Goal: Task Accomplishment & Management: Manage account settings

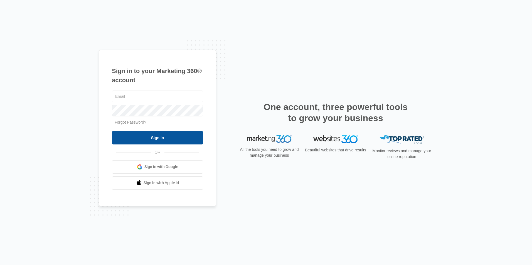
type input "[EMAIL_ADDRESS][DOMAIN_NAME]"
click at [172, 136] on input "Sign In" at bounding box center [157, 137] width 91 height 13
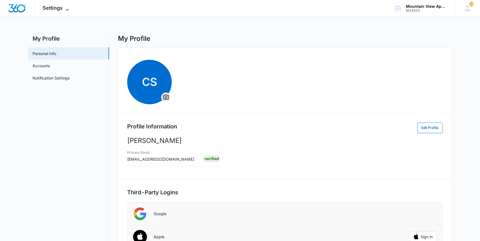
click at [50, 9] on span "Settings" at bounding box center [53, 8] width 20 height 6
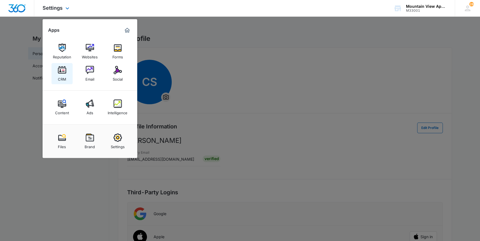
click at [58, 82] on link "CRM" at bounding box center [61, 73] width 21 height 21
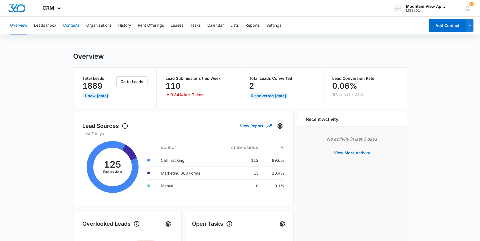
click at [74, 26] on button "Contacts" at bounding box center [71, 26] width 16 height 18
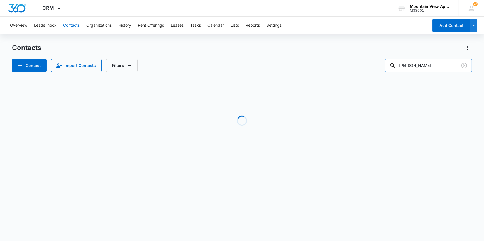
click at [424, 69] on input "O'burke" at bounding box center [428, 65] width 87 height 13
type input "O"
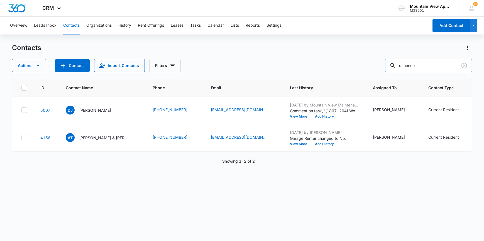
type input "dimenco"
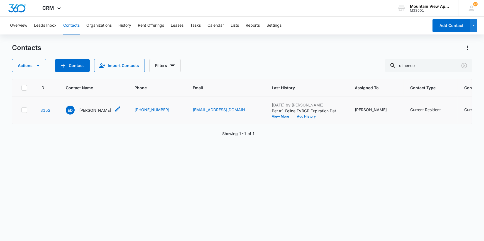
click at [88, 109] on p "Elisabeth Dimenco" at bounding box center [95, 110] width 32 height 6
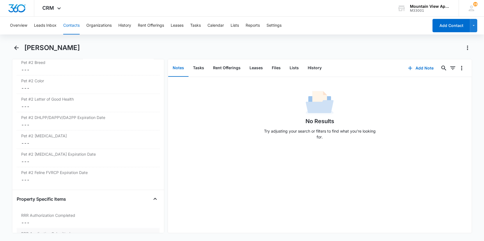
scroll to position [911, 0]
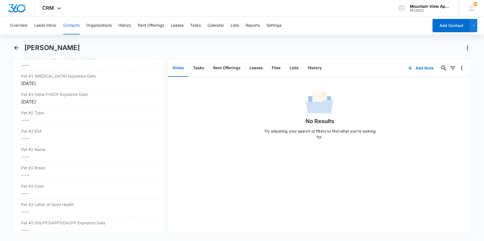
click at [67, 24] on button "Contacts" at bounding box center [71, 26] width 16 height 18
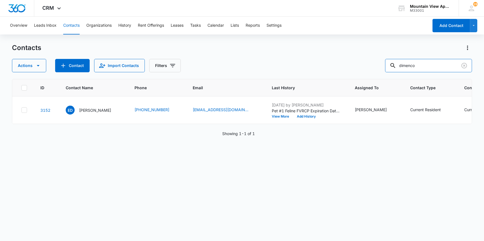
drag, startPoint x: 439, startPoint y: 67, endPoint x: 377, endPoint y: 74, distance: 62.2
click at [377, 74] on div "Contacts Actions Contact Import Contacts Filters dimenco ID Contact Name Phone …" at bounding box center [241, 141] width 459 height 197
type input "crape"
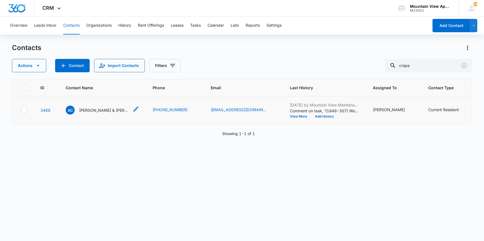
click at [102, 110] on p "Alexis Crape & Hayden Andrews" at bounding box center [104, 110] width 50 height 6
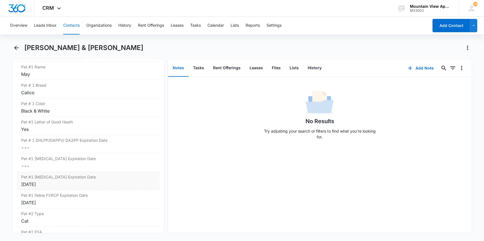
scroll to position [835, 0]
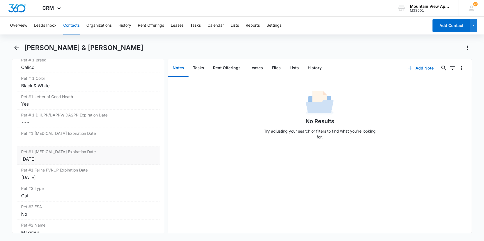
click at [48, 159] on div "Aug 5, 2025" at bounding box center [88, 159] width 134 height 7
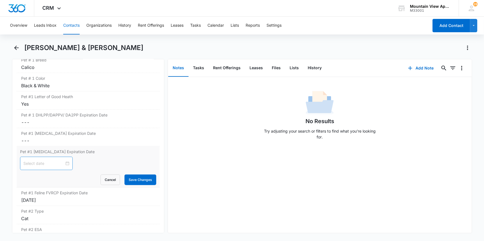
click at [63, 162] on div at bounding box center [46, 164] width 46 height 6
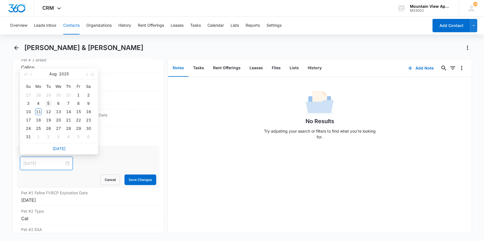
click at [48, 103] on div "5" at bounding box center [48, 103] width 7 height 7
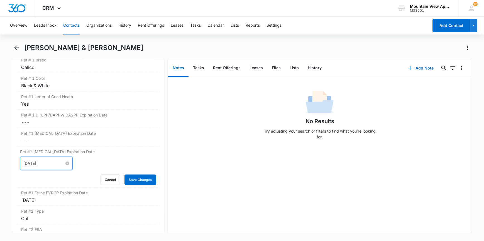
click at [61, 164] on div "Aug 5, 2025" at bounding box center [46, 164] width 46 height 6
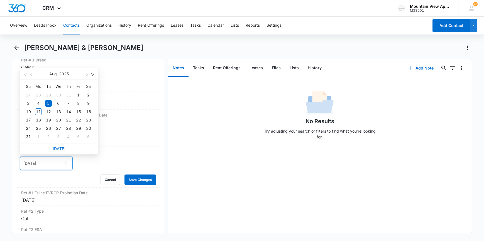
click at [92, 72] on button "button" at bounding box center [93, 73] width 6 height 11
click at [93, 75] on span "button" at bounding box center [92, 74] width 3 height 3
type input "Aug 5, 2027"
click at [69, 94] on div "5" at bounding box center [68, 95] width 7 height 7
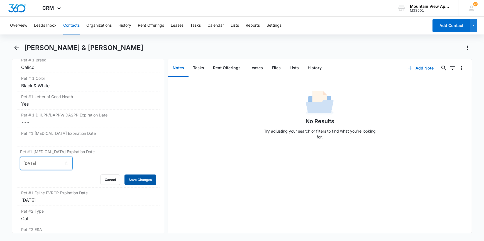
click at [136, 178] on button "Save Changes" at bounding box center [140, 180] width 32 height 11
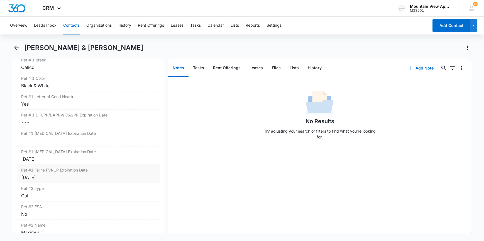
click at [59, 170] on label "Pet #1 Feline FVRCP Expiration Date" at bounding box center [88, 170] width 134 height 6
click at [46, 184] on div "Aug 5, 2025" at bounding box center [46, 181] width 53 height 13
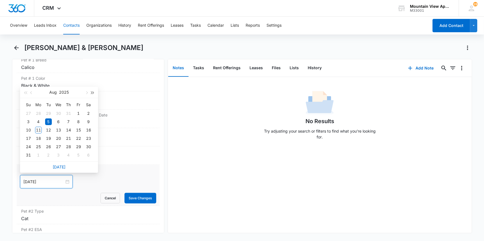
click at [93, 92] on span "button" at bounding box center [92, 93] width 3 height 3
type input "Aug 29, 2026"
click at [89, 146] on div "29" at bounding box center [88, 147] width 7 height 7
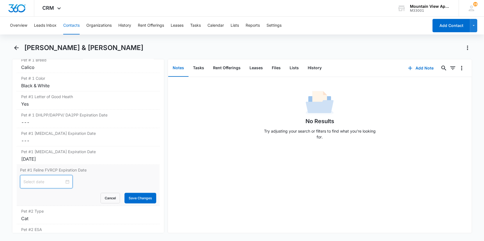
click at [43, 181] on input at bounding box center [43, 182] width 41 height 6
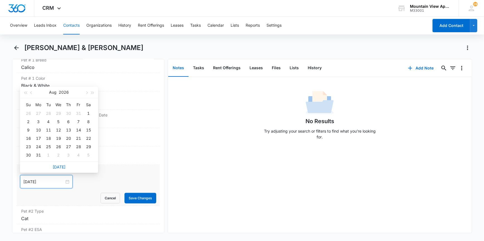
type input "Jul 27, 2026"
click at [25, 90] on button "button" at bounding box center [25, 92] width 6 height 11
click at [30, 93] on button "button" at bounding box center [31, 92] width 6 height 11
click at [31, 92] on span "button" at bounding box center [31, 93] width 3 height 3
click at [86, 94] on span "button" at bounding box center [86, 93] width 3 height 3
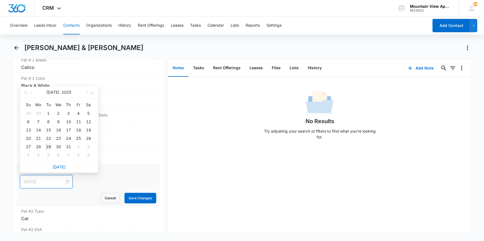
click at [49, 146] on div "29" at bounding box center [48, 147] width 7 height 7
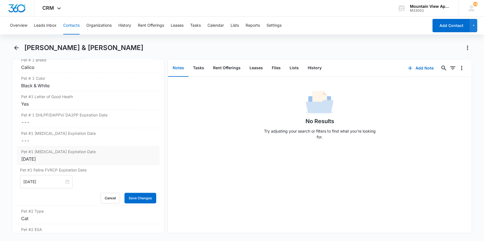
click at [50, 149] on label "Pet #1 Rabies Expiration Date" at bounding box center [88, 152] width 134 height 6
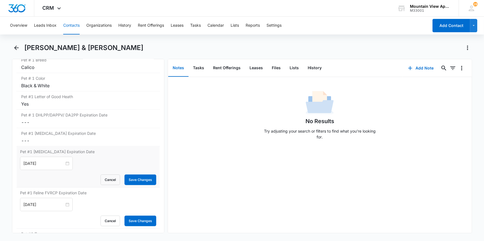
click at [50, 149] on label "Pet #1 Rabies Expiration Date" at bounding box center [88, 152] width 136 height 6
click at [52, 206] on input "Jul 29, 2025" at bounding box center [43, 205] width 41 height 6
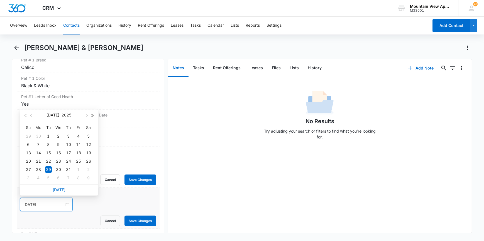
click at [93, 114] on button "button" at bounding box center [93, 115] width 6 height 11
type input "Jul 29, 2025"
click at [136, 220] on button "Save Changes" at bounding box center [140, 221] width 32 height 11
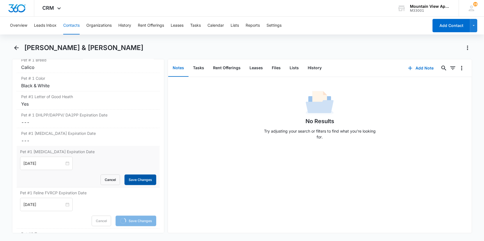
click at [132, 183] on button "Save Changes" at bounding box center [140, 180] width 32 height 11
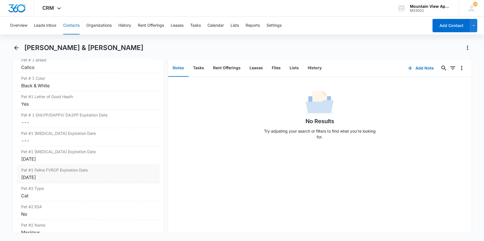
click at [54, 179] on div "Jul 29, 2025" at bounding box center [88, 177] width 134 height 7
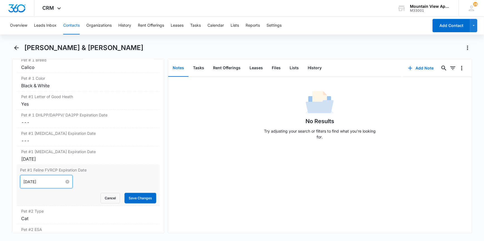
click at [54, 181] on input "Jul 29, 2025" at bounding box center [43, 182] width 41 height 6
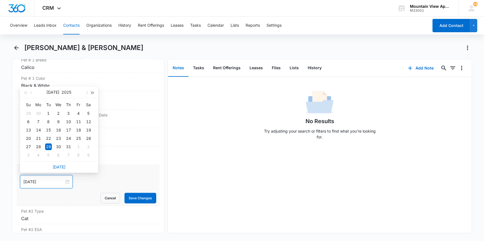
click at [92, 92] on span "button" at bounding box center [92, 93] width 3 height 3
type input "Jul 29, 2026"
click at [58, 145] on div "29" at bounding box center [58, 147] width 7 height 7
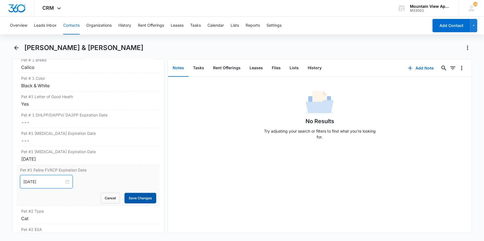
click at [143, 195] on button "Save Changes" at bounding box center [140, 198] width 32 height 11
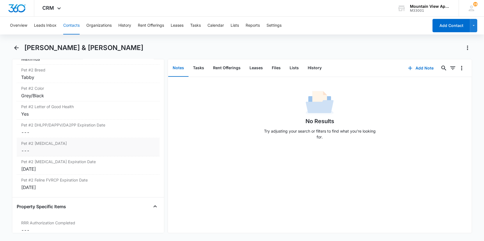
scroll to position [1037, 0]
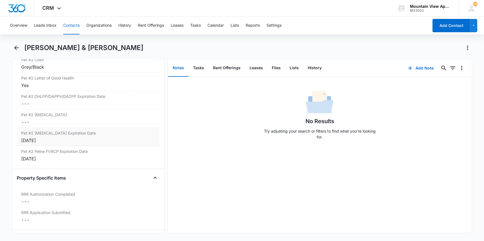
click at [59, 141] on div "Aug 5, 2026" at bounding box center [88, 140] width 134 height 7
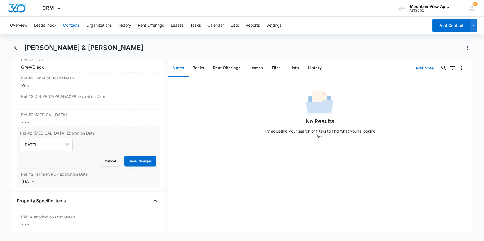
click at [51, 184] on div "Pet #2 Feline FVRCP Expiration Date Cancel Save Changes Aug 5, 2025" at bounding box center [88, 178] width 142 height 18
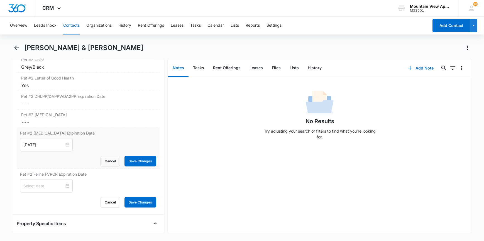
click at [62, 185] on div at bounding box center [46, 186] width 46 height 6
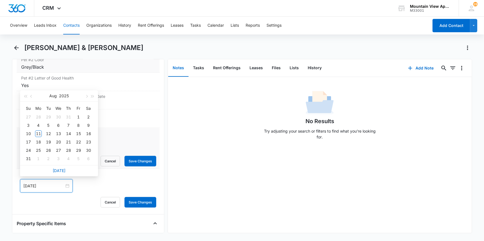
type input "Jul 29, 2025"
click at [31, 97] on span "button" at bounding box center [31, 96] width 3 height 3
click at [92, 98] on button "button" at bounding box center [93, 95] width 6 height 11
click at [92, 102] on div "Su Mo Tu We Th Fr Sa 28 29 30 1 2 3 4 5 6 7 8 9 10 11 12 13 14 15 16 17 18 19 2…" at bounding box center [59, 133] width 78 height 63
type input "Jul 29, 2026"
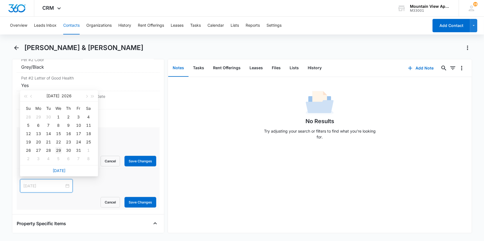
click at [61, 149] on div "29" at bounding box center [58, 150] width 7 height 7
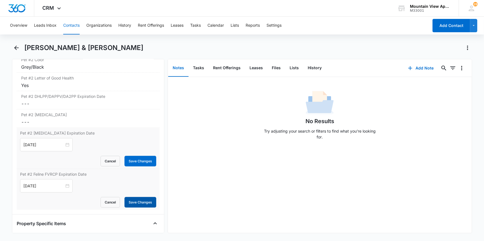
click at [136, 202] on button "Save Changes" at bounding box center [140, 202] width 32 height 11
click at [42, 138] on div "Aug 5, 2026" at bounding box center [46, 144] width 53 height 13
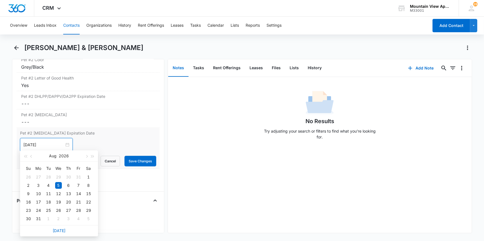
type input "Aug 5, 2026"
click at [58, 185] on div "5" at bounding box center [58, 185] width 7 height 7
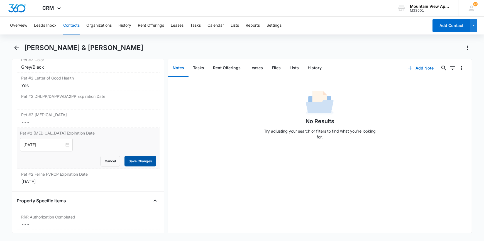
click at [142, 156] on button "Save Changes" at bounding box center [140, 161] width 32 height 11
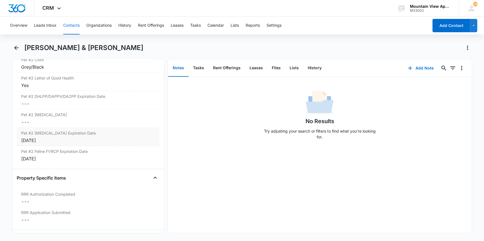
click at [51, 139] on div "Aug 5, 2026" at bounding box center [88, 140] width 134 height 7
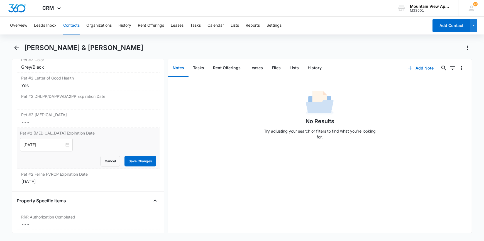
click at [51, 139] on div "Aug 5, 2026" at bounding box center [46, 144] width 53 height 13
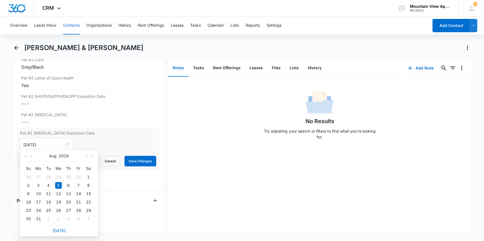
click at [92, 140] on div "Aug 5, 2026 Aug 2026 Su Mo Tu We Th Fr Sa 26 27 28 29 30 31 1 2 3 4 5 6 7 8 9 1…" at bounding box center [88, 144] width 136 height 13
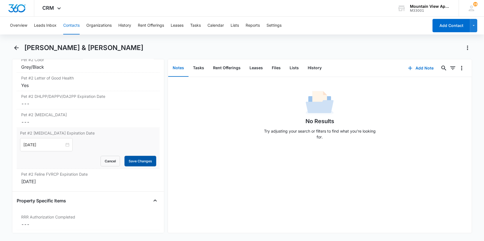
click at [129, 158] on button "Save Changes" at bounding box center [140, 161] width 32 height 11
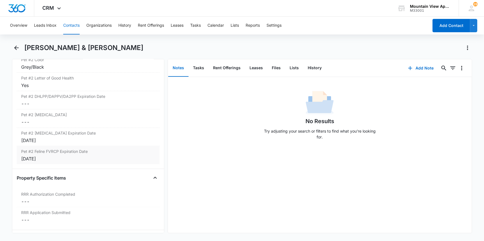
click at [52, 161] on div "Pet #2 Feline FVRCP Expiration Date Cancel Save Changes Jul 29, 2026" at bounding box center [88, 155] width 142 height 18
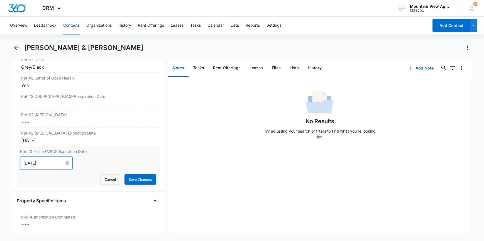
click at [52, 164] on input "Jul 29, 2026" at bounding box center [43, 163] width 41 height 6
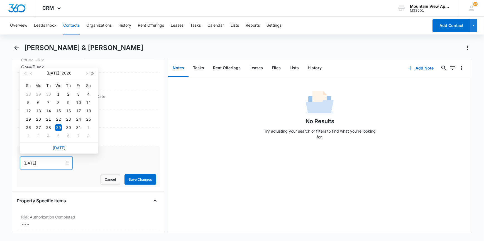
click at [91, 74] on span "button" at bounding box center [92, 73] width 3 height 3
type input "Jul 29, 2028"
click at [89, 127] on div "29" at bounding box center [88, 127] width 7 height 7
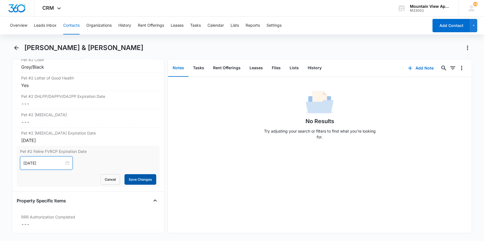
click at [133, 178] on button "Save Changes" at bounding box center [140, 179] width 32 height 11
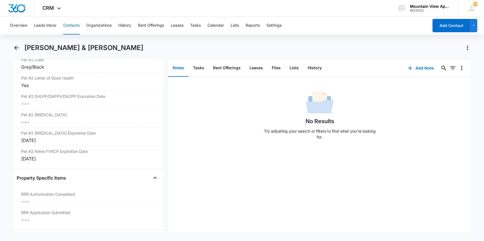
click at [67, 26] on button "Contacts" at bounding box center [71, 26] width 16 height 18
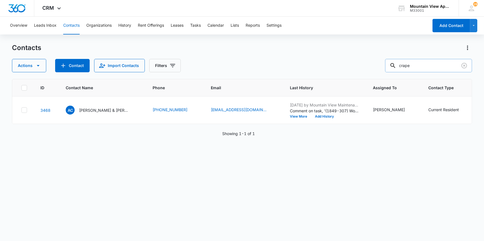
click at [419, 71] on input "crape" at bounding box center [428, 65] width 87 height 13
type input "c"
type input "winkler"
click at [81, 111] on p "David Winkler & Blayne Bridgeland" at bounding box center [104, 110] width 50 height 6
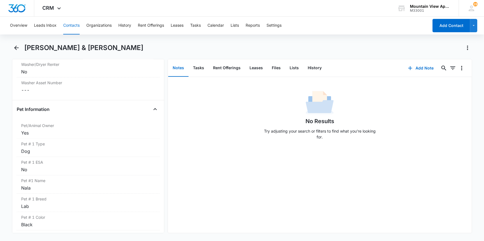
scroll to position [683, 0]
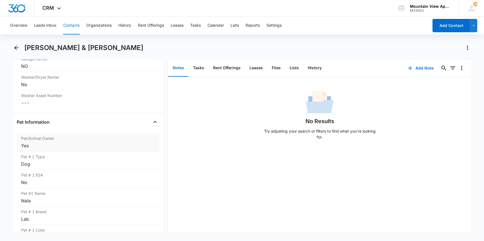
click at [36, 145] on div "Yes" at bounding box center [88, 145] width 134 height 7
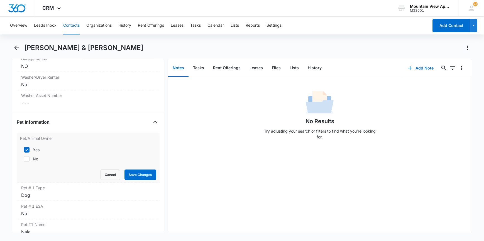
click at [60, 177] on div "Cancel Save Changes" at bounding box center [88, 175] width 136 height 11
click at [134, 176] on button "Save Changes" at bounding box center [140, 175] width 32 height 11
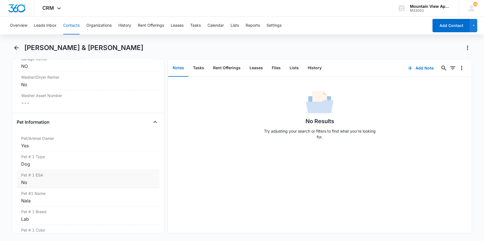
click at [35, 183] on div "No" at bounding box center [88, 182] width 134 height 7
click at [33, 184] on div "Yes" at bounding box center [36, 187] width 7 height 6
click at [24, 185] on input "Yes" at bounding box center [22, 187] width 4 height 4
click at [33, 184] on div "Yes" at bounding box center [36, 187] width 7 height 6
click at [24, 185] on input "Yes" at bounding box center [22, 187] width 4 height 4
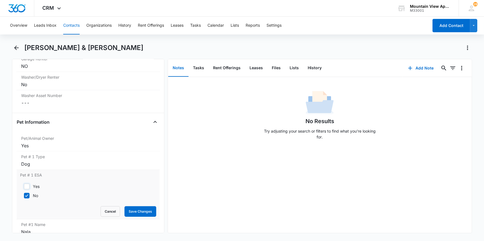
checkbox input "false"
click at [39, 144] on div "Yes" at bounding box center [88, 145] width 134 height 7
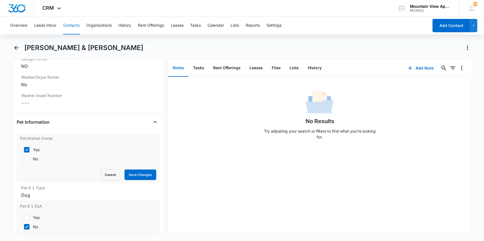
click at [25, 158] on icon at bounding box center [26, 159] width 5 height 5
click at [24, 158] on input "No" at bounding box center [22, 159] width 4 height 4
checkbox input "true"
click at [27, 149] on icon at bounding box center [26, 150] width 3 height 3
click at [24, 149] on input "Yes" at bounding box center [22, 150] width 4 height 4
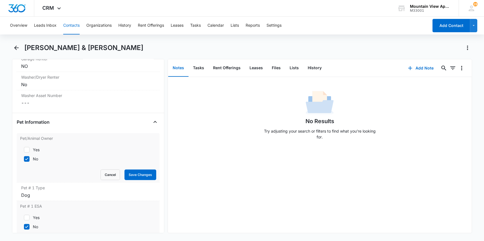
click at [25, 149] on icon at bounding box center [26, 149] width 5 height 5
click at [24, 149] on input "Yes" at bounding box center [22, 150] width 4 height 4
checkbox input "true"
click at [28, 158] on icon at bounding box center [26, 159] width 5 height 5
click at [24, 158] on input "No" at bounding box center [22, 159] width 4 height 4
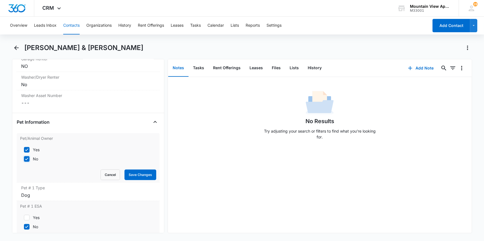
checkbox input "false"
click at [137, 173] on button "Save Changes" at bounding box center [140, 175] width 32 height 11
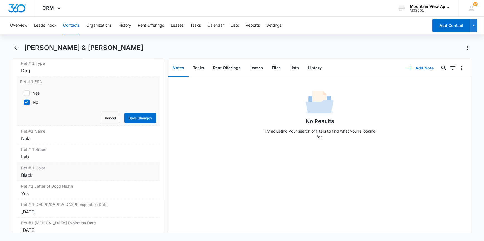
scroll to position [784, 0]
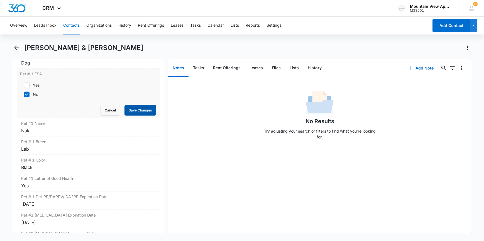
click at [135, 107] on button "Save Changes" at bounding box center [140, 110] width 32 height 11
click at [35, 131] on div "Nala" at bounding box center [88, 130] width 134 height 7
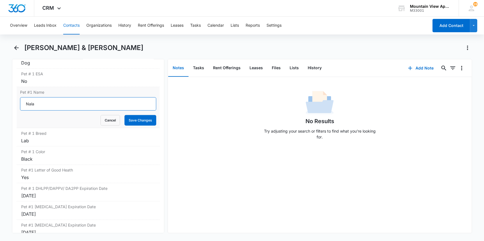
click at [38, 106] on input "Nala" at bounding box center [88, 103] width 136 height 13
type input "Nala-Passed away no longer in unit"
click at [124, 118] on button "Save Changes" at bounding box center [140, 120] width 32 height 11
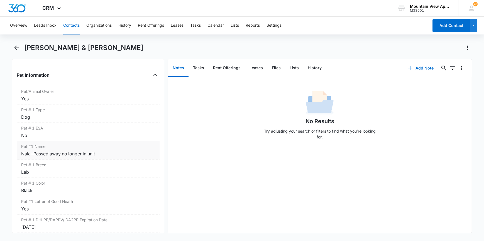
scroll to position [759, 0]
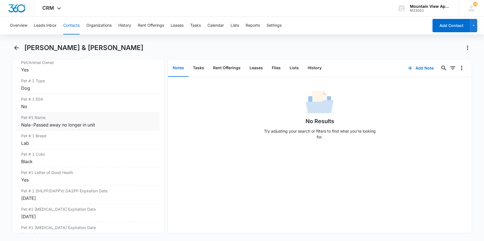
click at [34, 123] on div "Nala-Passed away no longer in unit" at bounding box center [88, 125] width 134 height 7
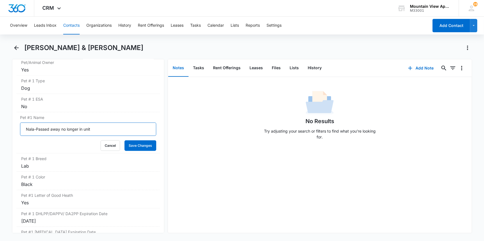
drag, startPoint x: 96, startPoint y: 121, endPoint x: 0, endPoint y: 126, distance: 95.8
click at [0, 126] on main "David Winkler & Blayne Bridgeland Remove DW David Winkler & Blayne Bridgeland C…" at bounding box center [242, 141] width 484 height 197
type input "Bailey"
click at [139, 146] on button "Save Changes" at bounding box center [140, 146] width 32 height 11
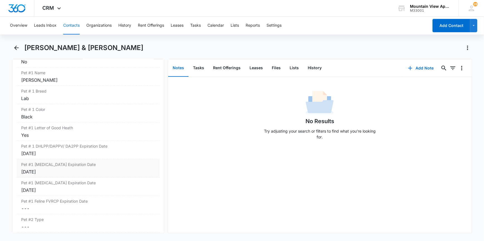
scroll to position [810, 0]
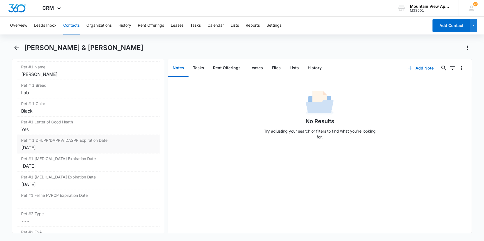
click at [47, 147] on div "Mar 6, 2026" at bounding box center [88, 147] width 134 height 7
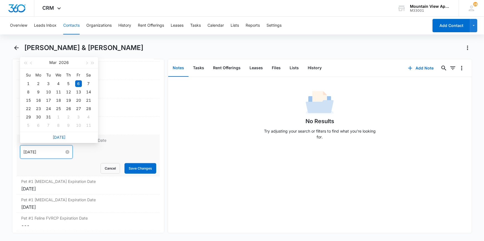
click at [51, 154] on input "Mar 6, 2026" at bounding box center [43, 152] width 41 height 6
click at [141, 165] on button "Save Changes" at bounding box center [140, 168] width 32 height 11
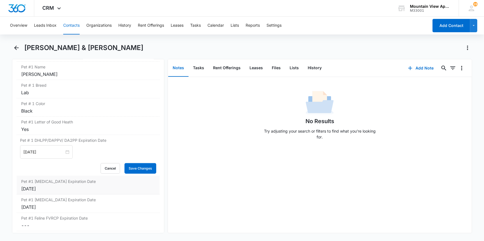
click at [52, 186] on div "Jul 2, 2025" at bounding box center [88, 189] width 134 height 7
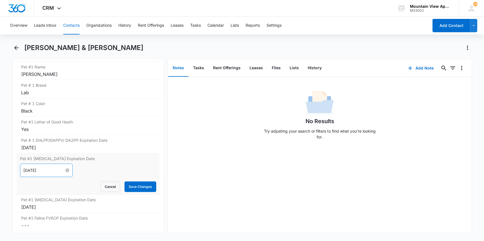
click at [51, 168] on input "Jul 2, 2025" at bounding box center [43, 171] width 41 height 6
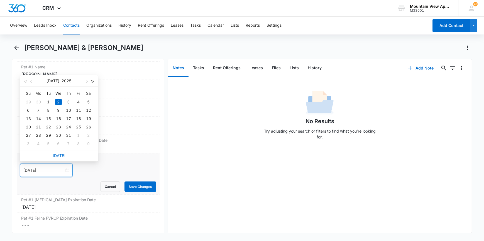
click at [91, 80] on span "button" at bounding box center [92, 81] width 3 height 3
click at [30, 82] on button "button" at bounding box center [31, 80] width 6 height 11
click at [30, 81] on button "button" at bounding box center [31, 80] width 6 height 11
type input "May 26, 2026"
click at [47, 133] on div "26" at bounding box center [48, 135] width 7 height 7
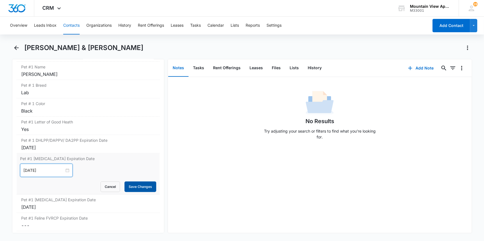
click at [130, 188] on button "Save Changes" at bounding box center [140, 187] width 32 height 11
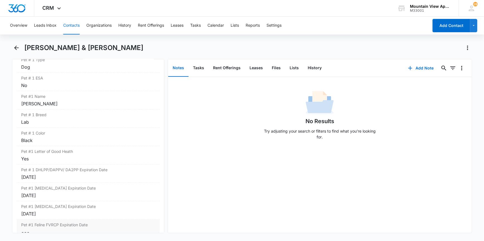
scroll to position [734, 0]
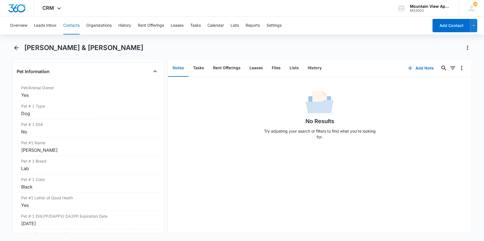
click at [69, 24] on button "Contacts" at bounding box center [71, 26] width 16 height 18
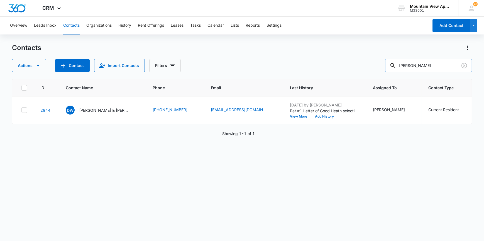
drag, startPoint x: 429, startPoint y: 65, endPoint x: 397, endPoint y: 70, distance: 32.0
click at [398, 70] on div "winkler" at bounding box center [428, 65] width 87 height 13
type input "ramsell"
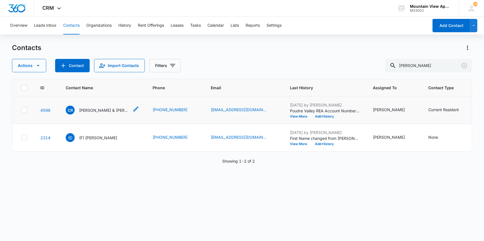
click at [93, 110] on p "Charles Ramsell & Mary Blakeslee" at bounding box center [104, 110] width 50 height 6
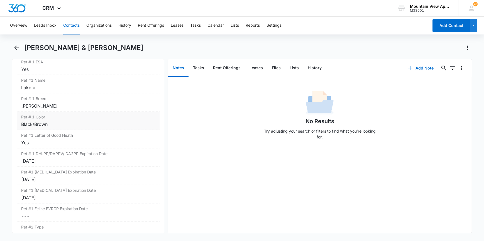
scroll to position [810, 0]
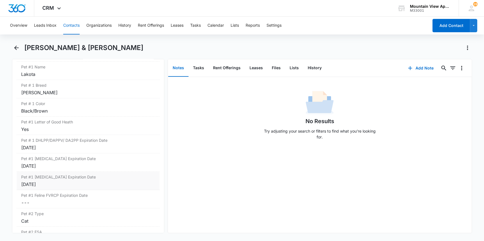
click at [54, 184] on div "Sep 25, 2025" at bounding box center [88, 184] width 134 height 7
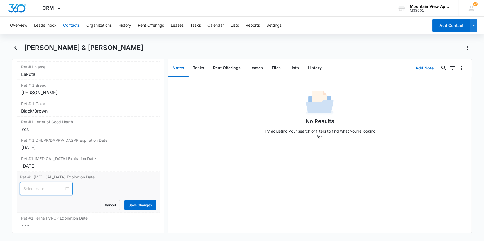
click at [58, 188] on input at bounding box center [43, 189] width 41 height 6
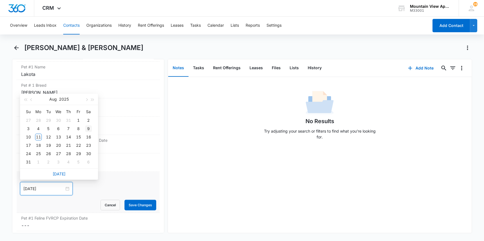
type input "Aug 9, 2025"
click at [92, 99] on span "button" at bounding box center [92, 100] width 3 height 3
type input "Aug 10, 2028"
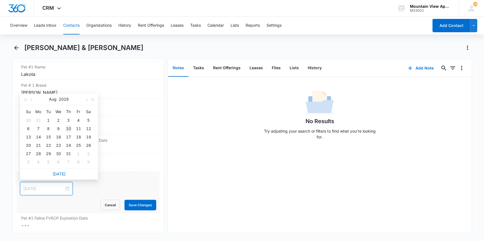
click at [67, 127] on div "10" at bounding box center [68, 129] width 7 height 7
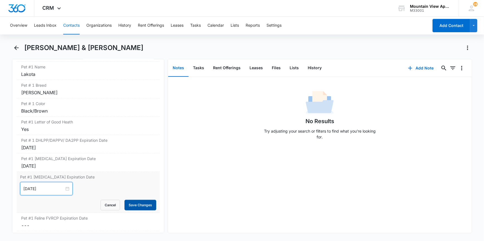
click at [136, 203] on button "Save Changes" at bounding box center [140, 205] width 32 height 11
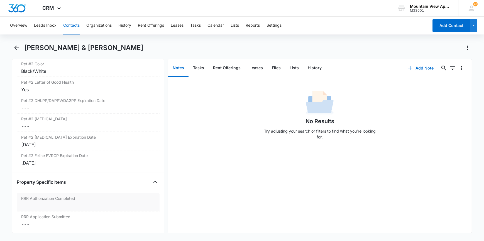
scroll to position [1037, 0]
